Goal: Information Seeking & Learning: Check status

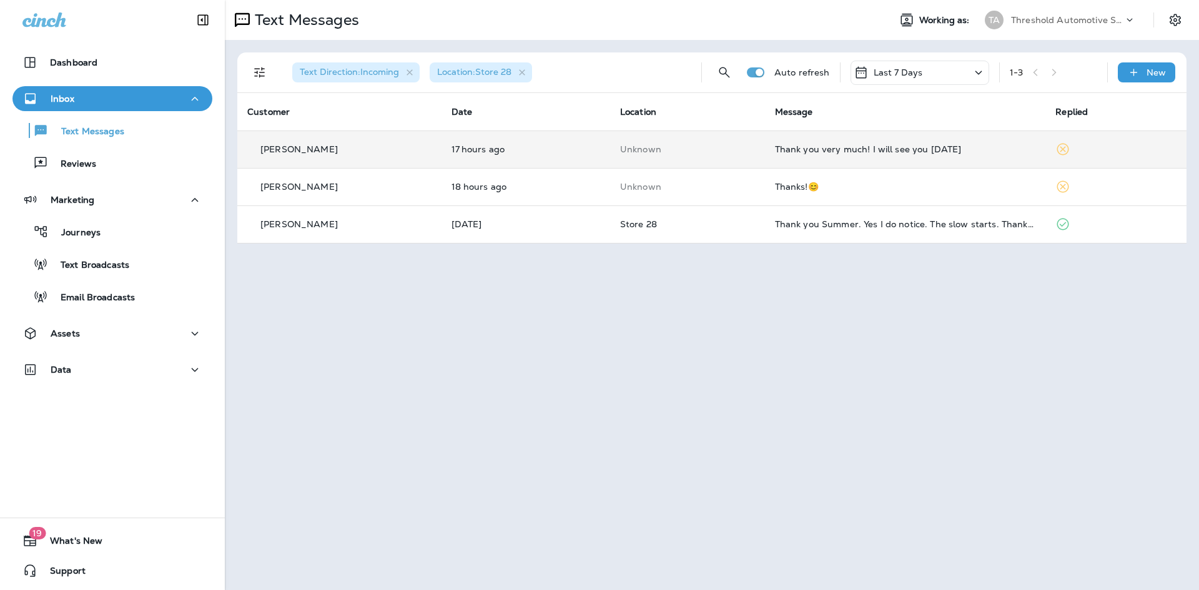
click at [819, 153] on div "Thank you very much! I will see you [DATE]" at bounding box center [905, 149] width 261 height 10
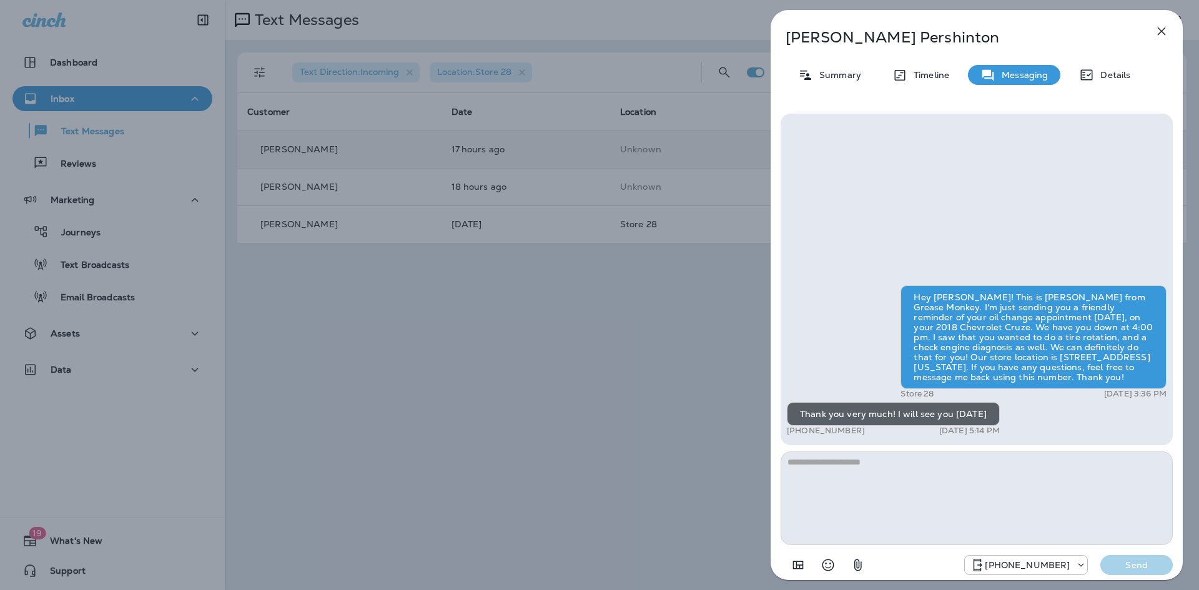
click at [624, 402] on div "[PERSON_NAME] Summary Timeline Messaging Details Hey [PERSON_NAME]! This is [PE…" at bounding box center [599, 295] width 1199 height 590
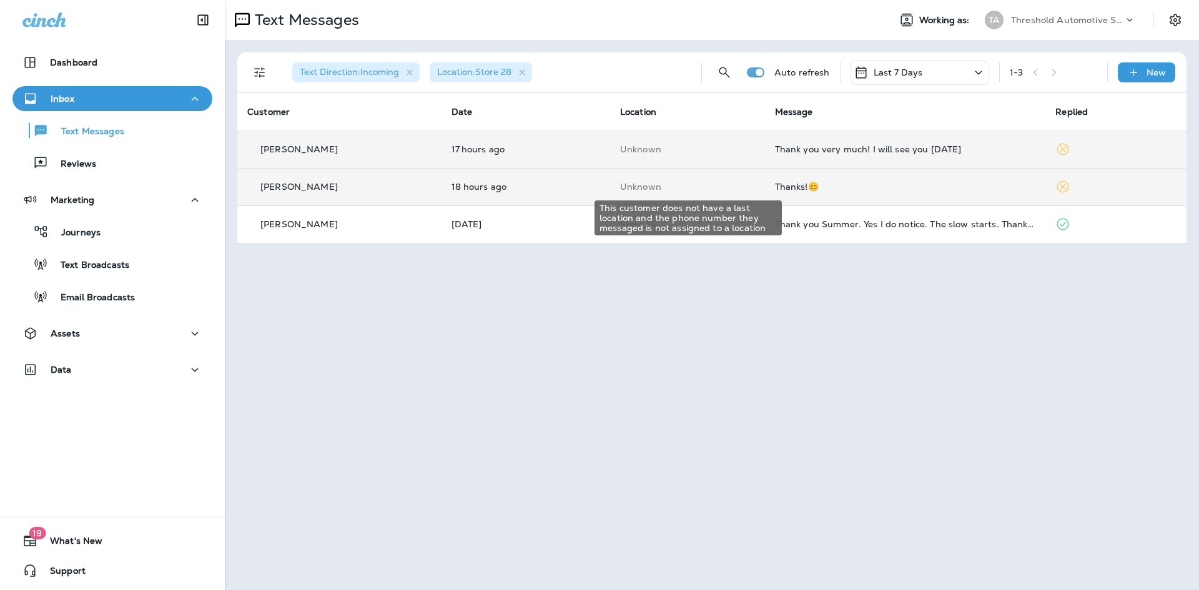
click at [730, 187] on p "Unknown" at bounding box center [687, 187] width 135 height 10
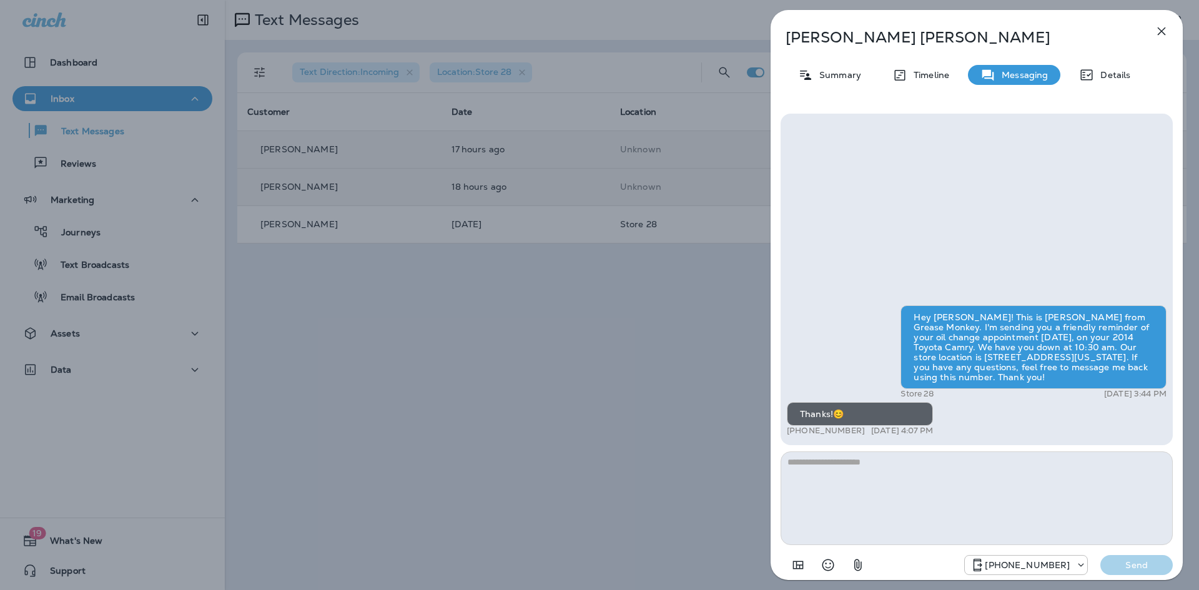
click at [1156, 27] on icon "button" at bounding box center [1161, 31] width 15 height 15
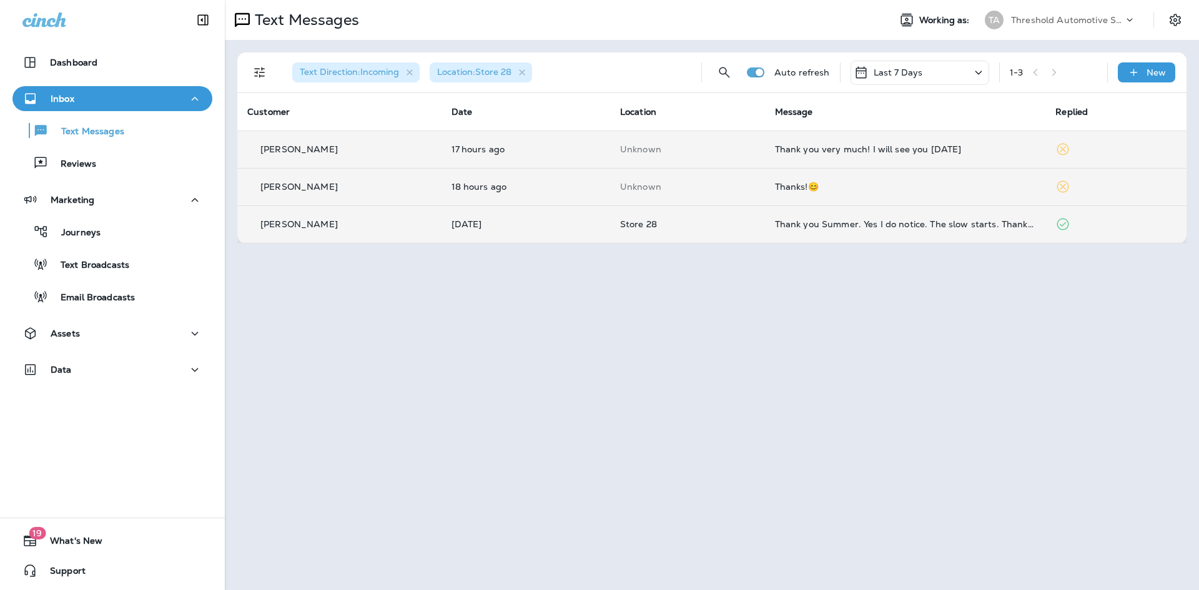
click at [726, 217] on td "Store 28" at bounding box center [687, 224] width 155 height 37
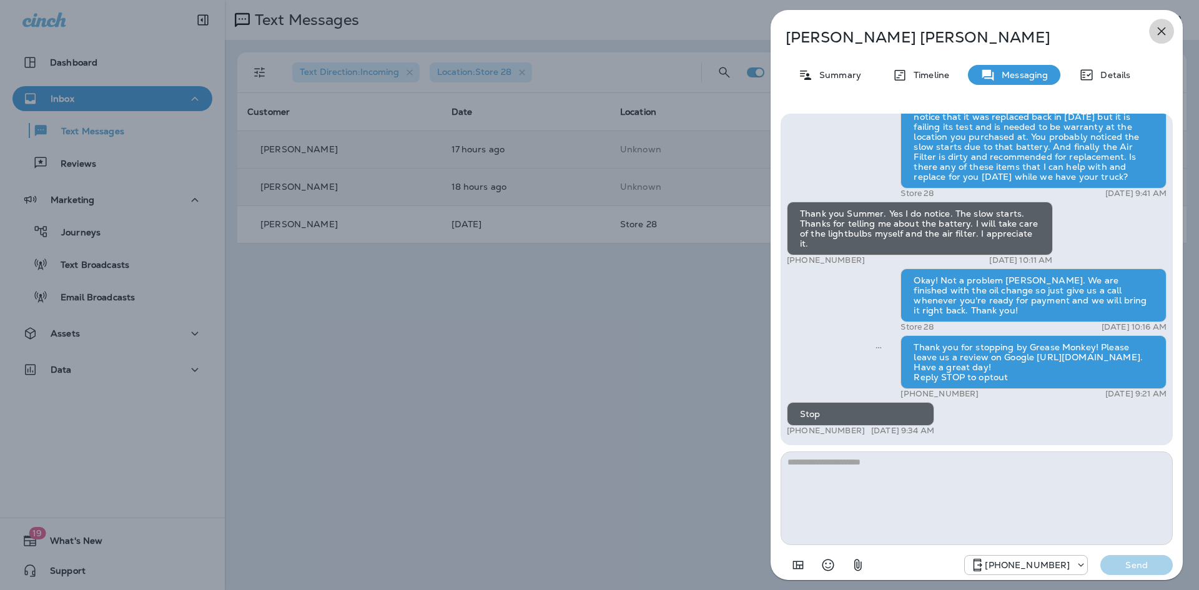
click at [1161, 32] on icon "button" at bounding box center [1162, 31] width 8 height 8
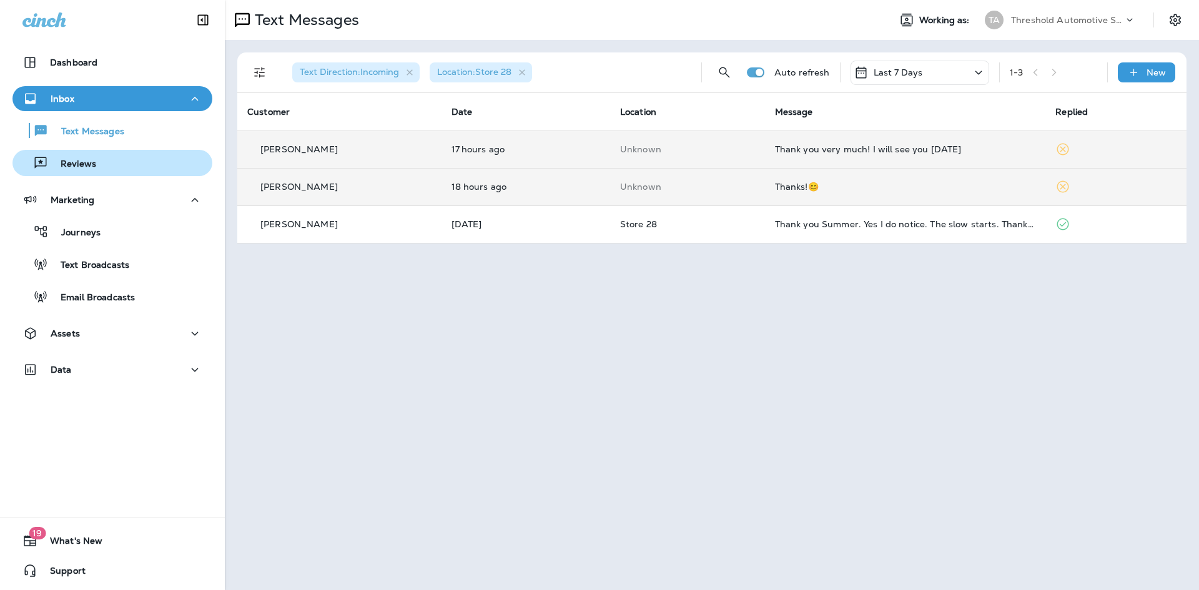
click at [87, 164] on p "Reviews" at bounding box center [72, 165] width 48 height 12
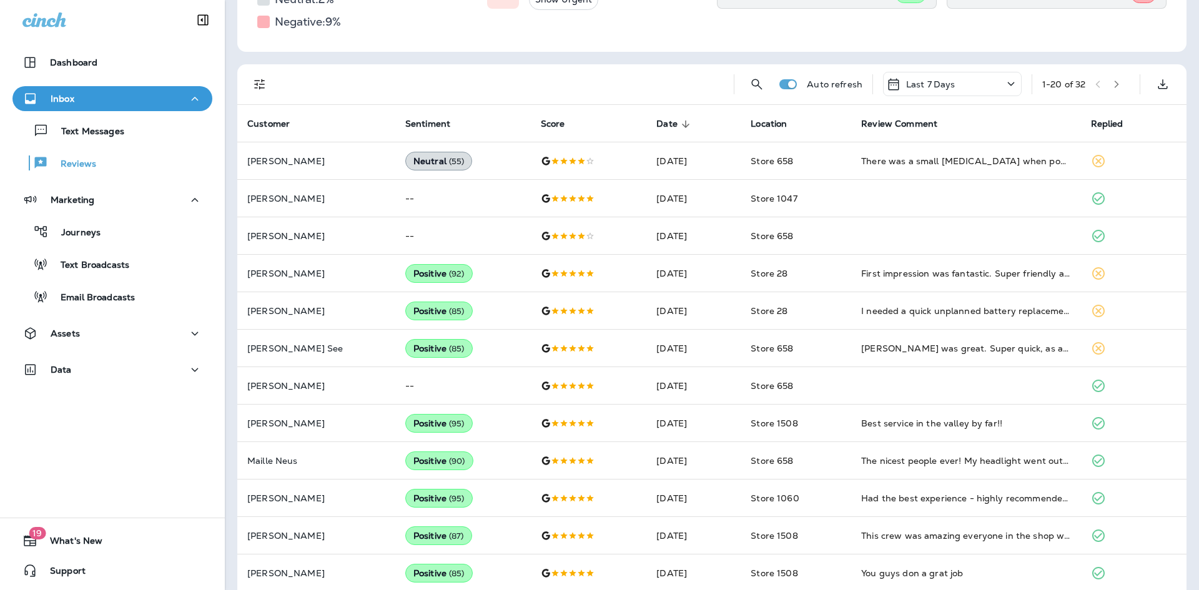
scroll to position [187, 0]
